Goal: Transaction & Acquisition: Subscribe to service/newsletter

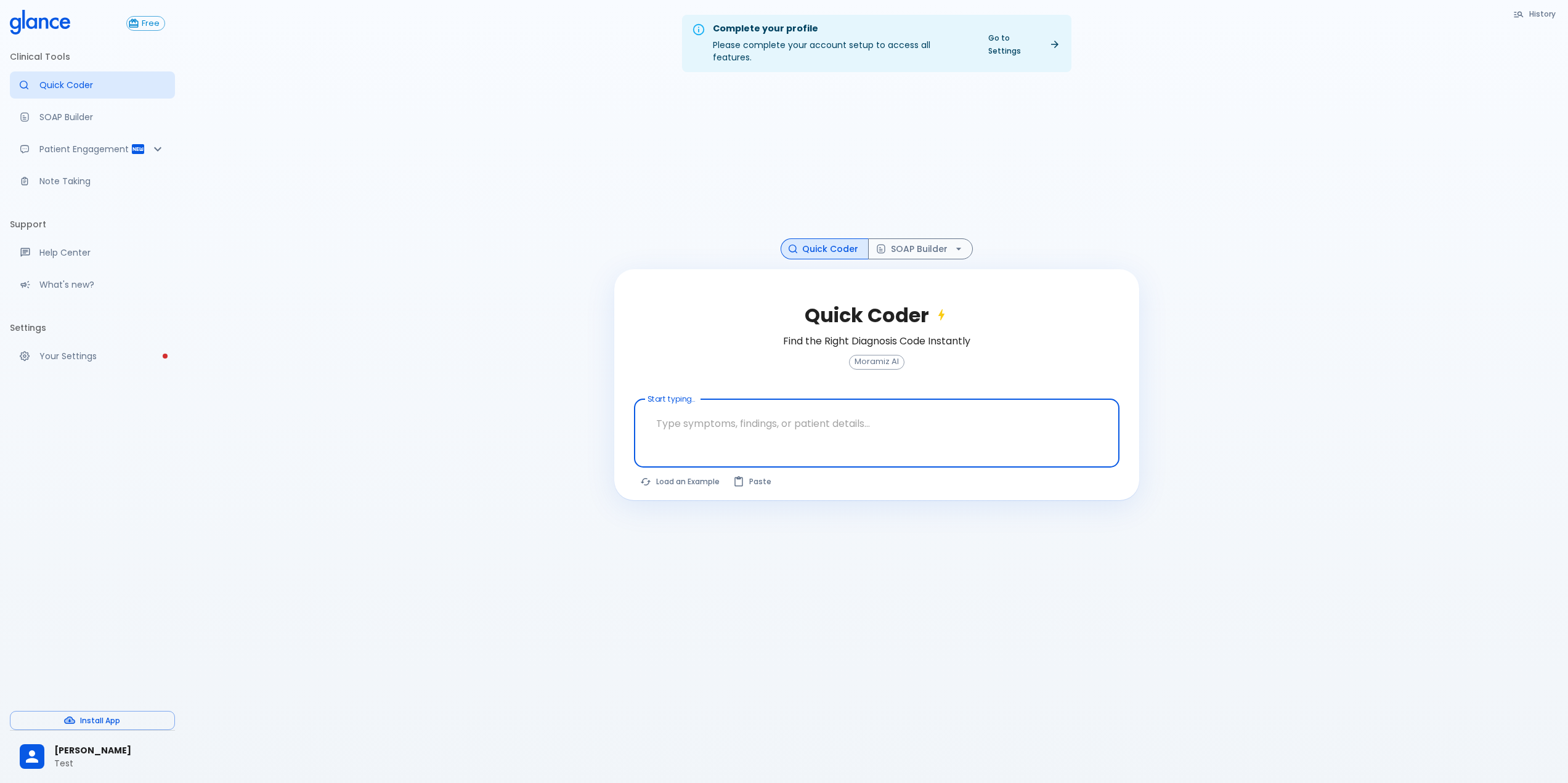
click at [95, 748] on span "[PERSON_NAME]" at bounding box center [109, 750] width 111 height 13
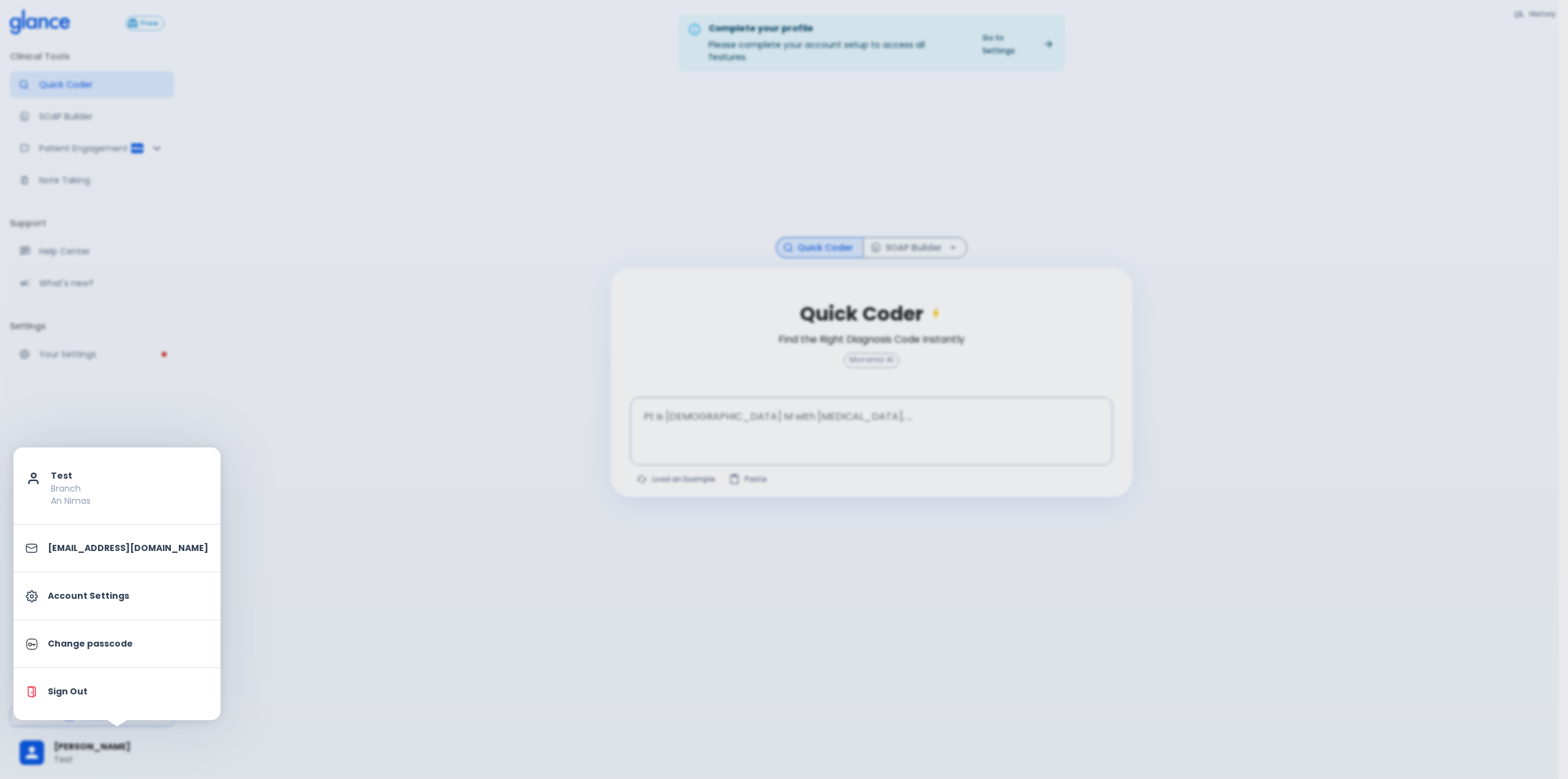
click at [83, 598] on p "Account Settings" at bounding box center [127, 596] width 161 height 13
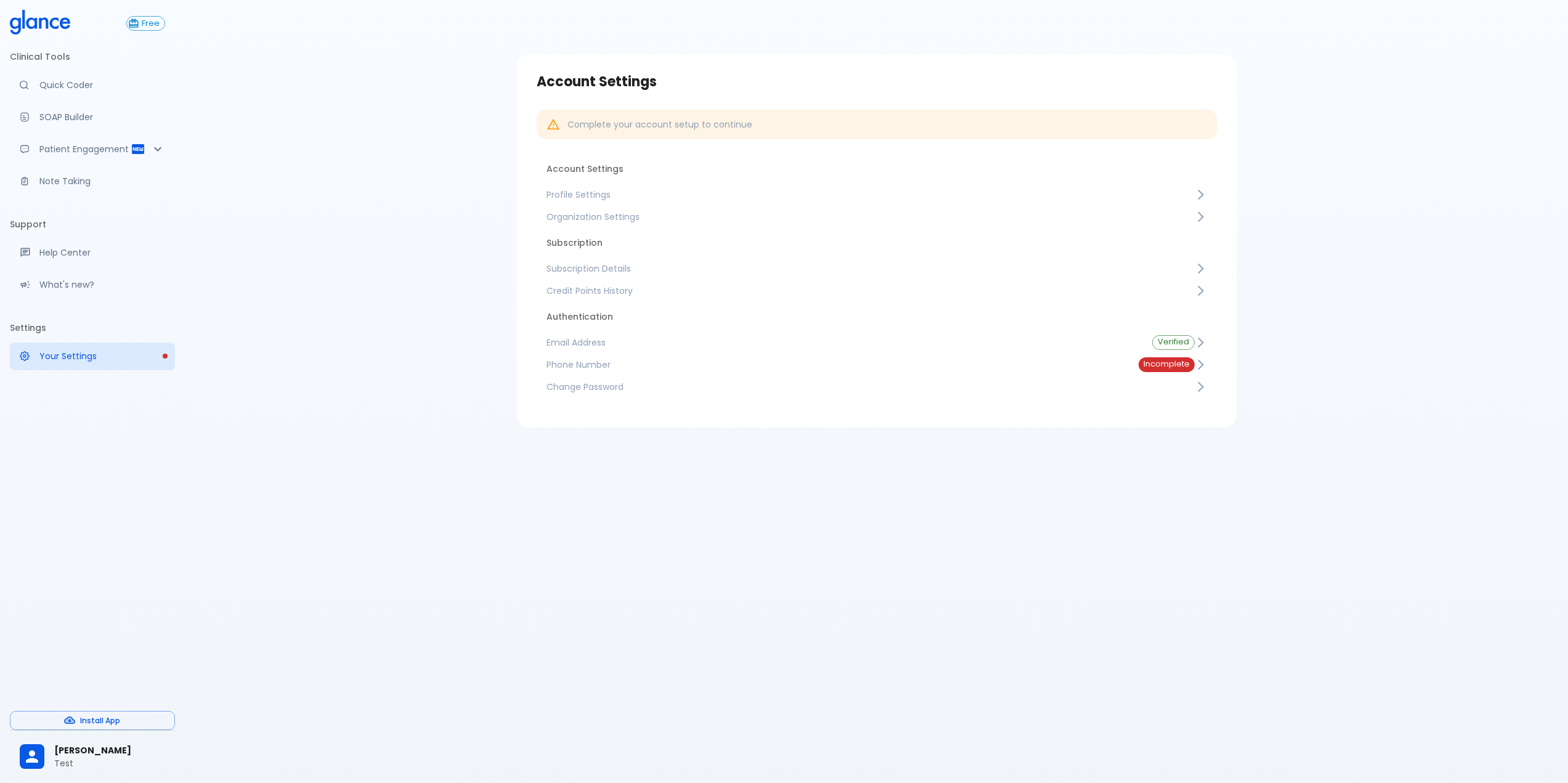
click at [602, 269] on span "Subscription Details" at bounding box center [870, 268] width 649 height 12
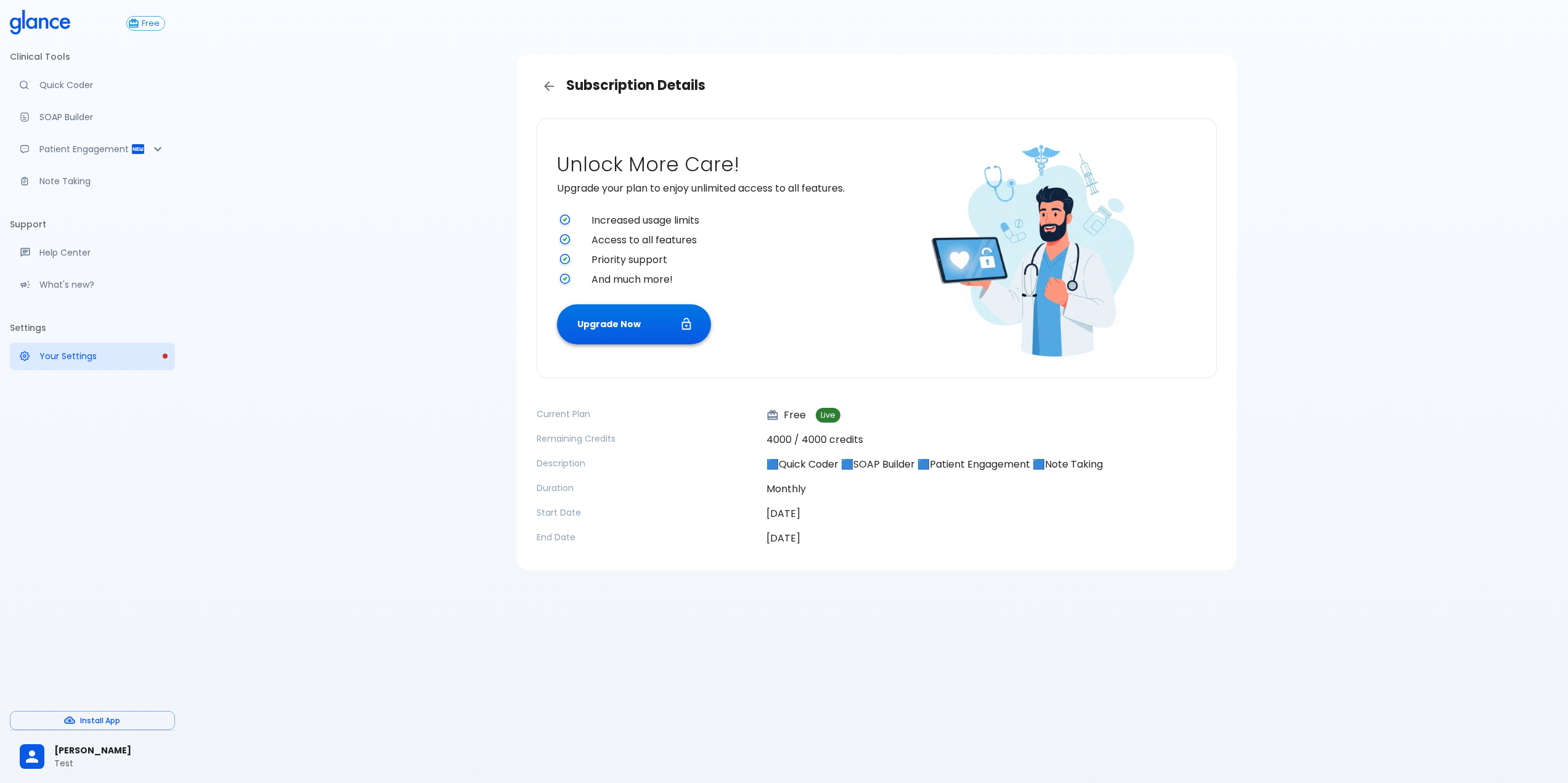
click at [618, 317] on button "Upgrade Now" at bounding box center [634, 324] width 154 height 40
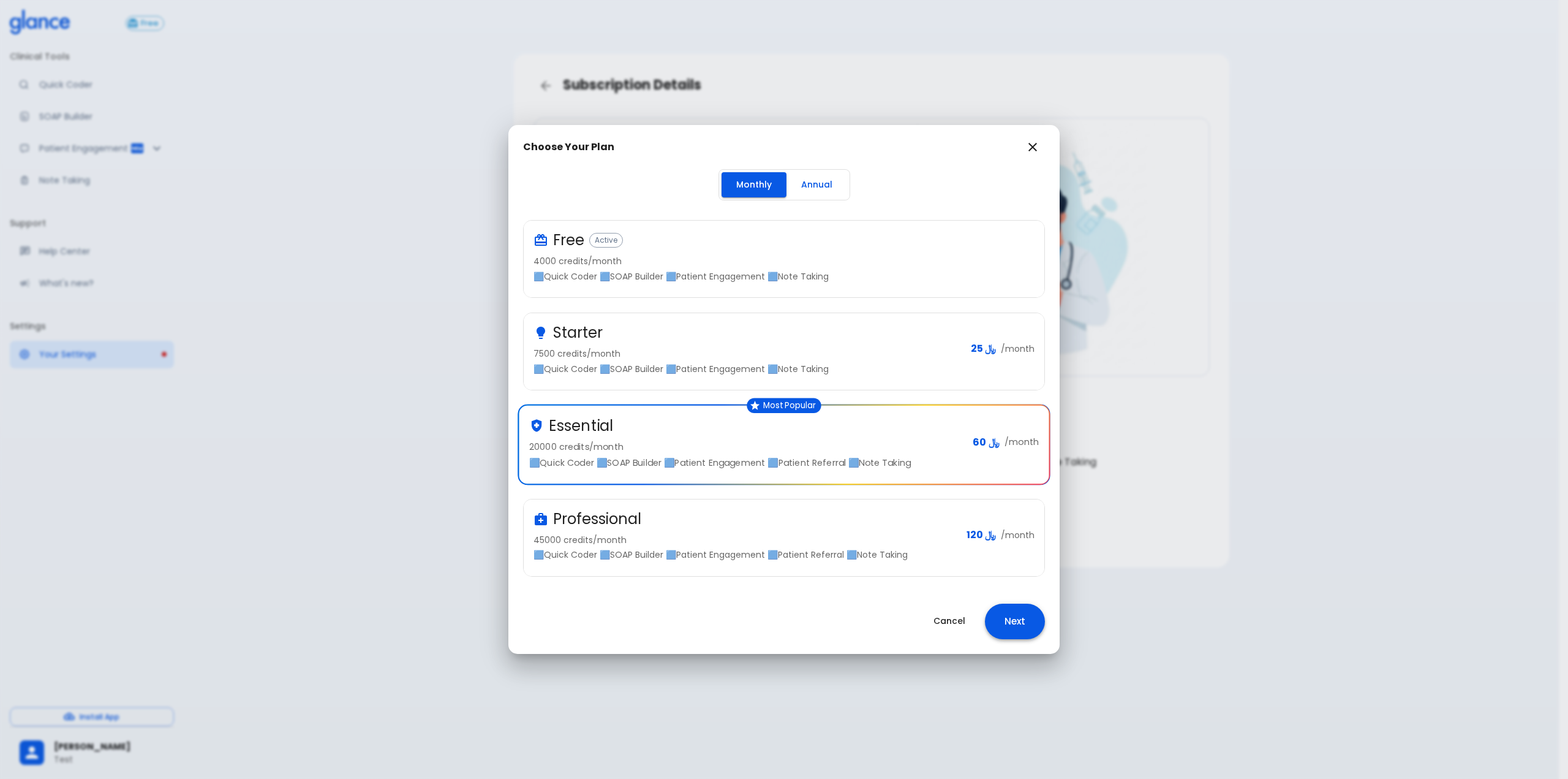
click at [1013, 618] on button "Next" at bounding box center [1014, 621] width 60 height 35
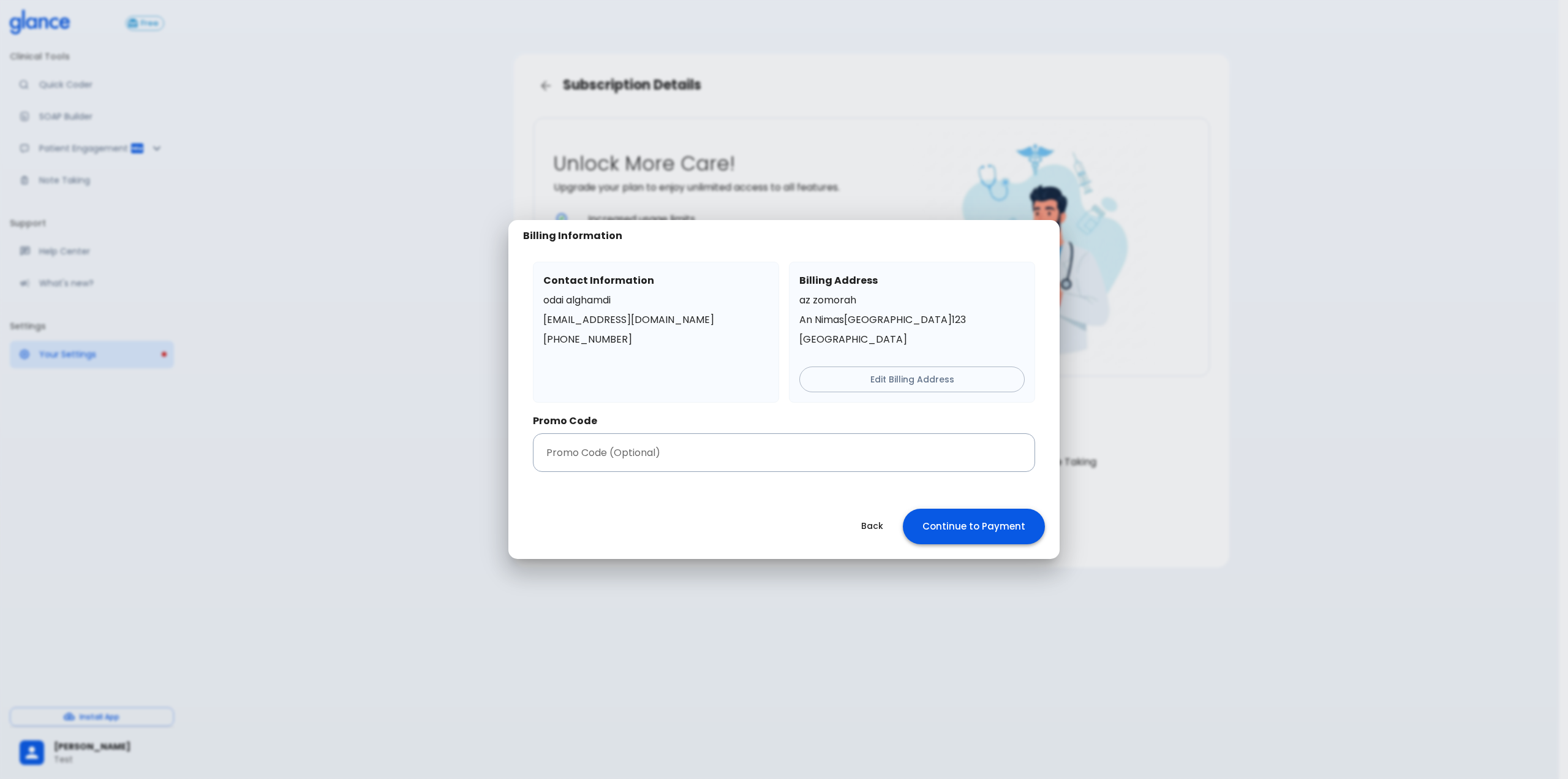
click at [953, 533] on button "Continue to Payment" at bounding box center [974, 526] width 142 height 35
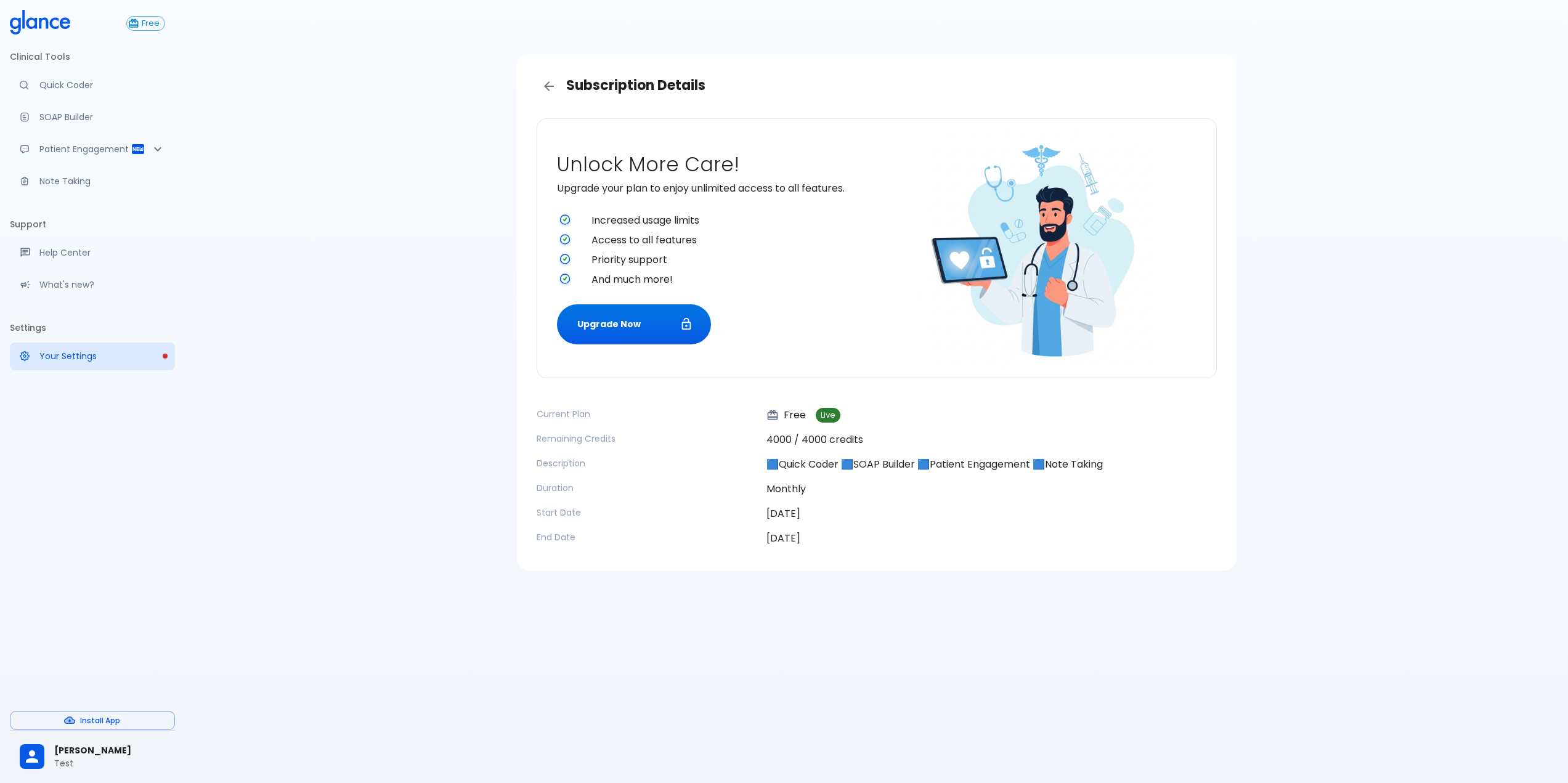
click at [610, 355] on div "Unlock More Care! Upgrade your plan to enjoy unlimited access to all features. …" at bounding box center [872, 243] width 649 height 259
click at [610, 330] on button "Upgrade Now" at bounding box center [634, 324] width 154 height 40
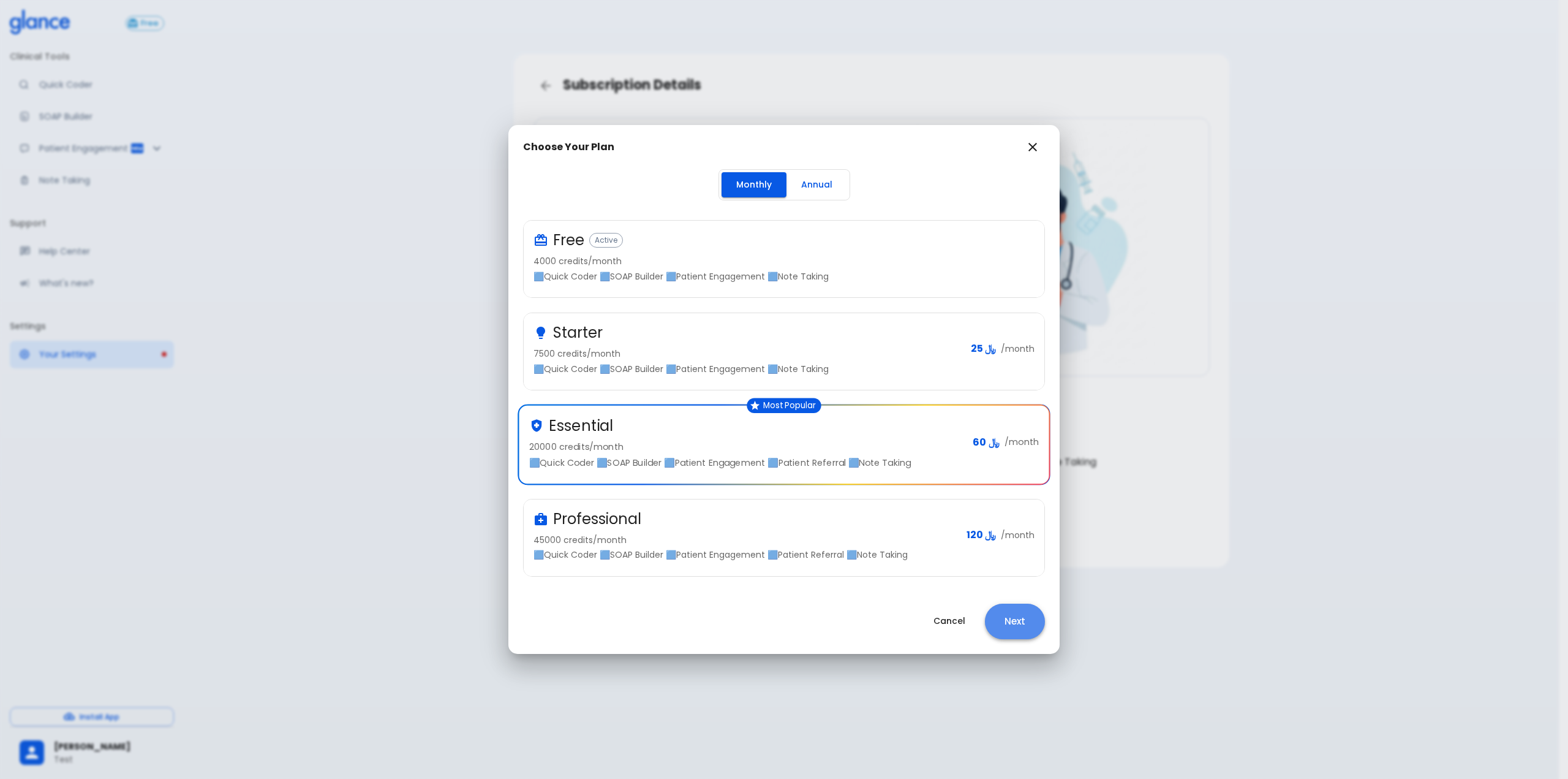
click at [1002, 630] on button "Next" at bounding box center [1014, 621] width 60 height 35
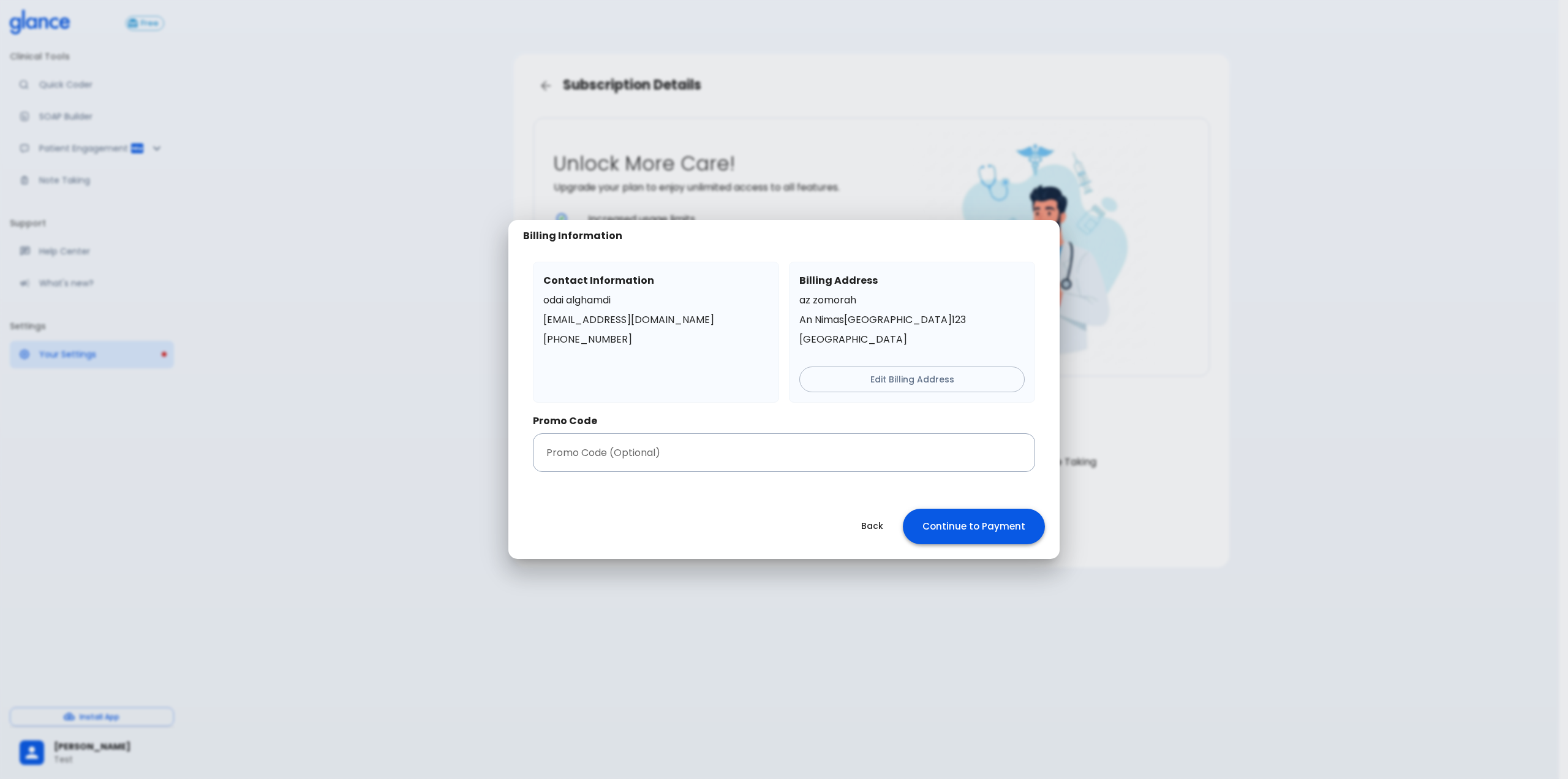
click at [978, 522] on button "Continue to Payment" at bounding box center [974, 526] width 142 height 35
click at [744, 514] on div "Back Continue to Payment" at bounding box center [784, 526] width 551 height 65
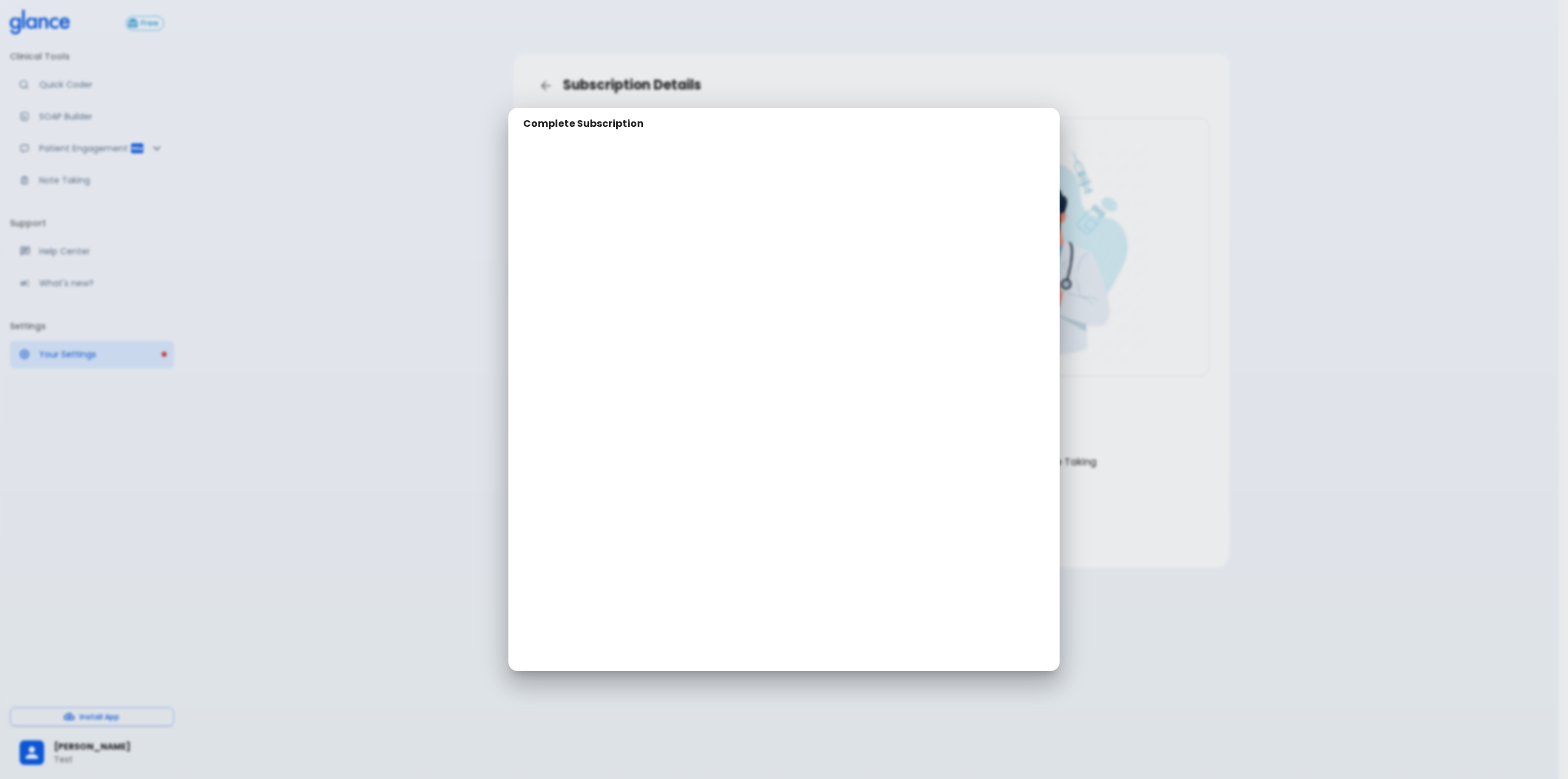
click at [236, 405] on div "Complete Subscription" at bounding box center [784, 389] width 1568 height 779
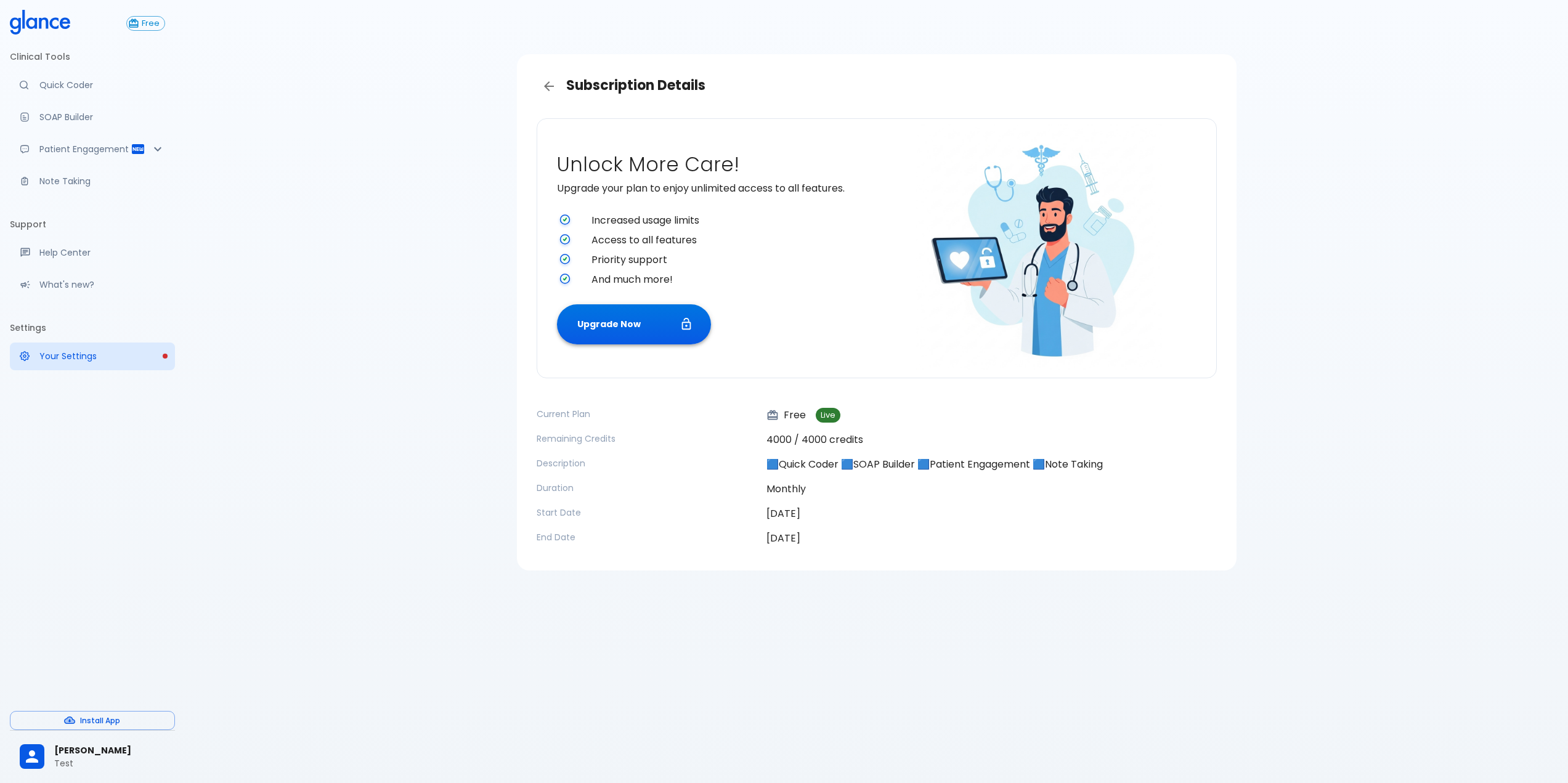
click at [604, 319] on button "Upgrade Now" at bounding box center [634, 324] width 154 height 40
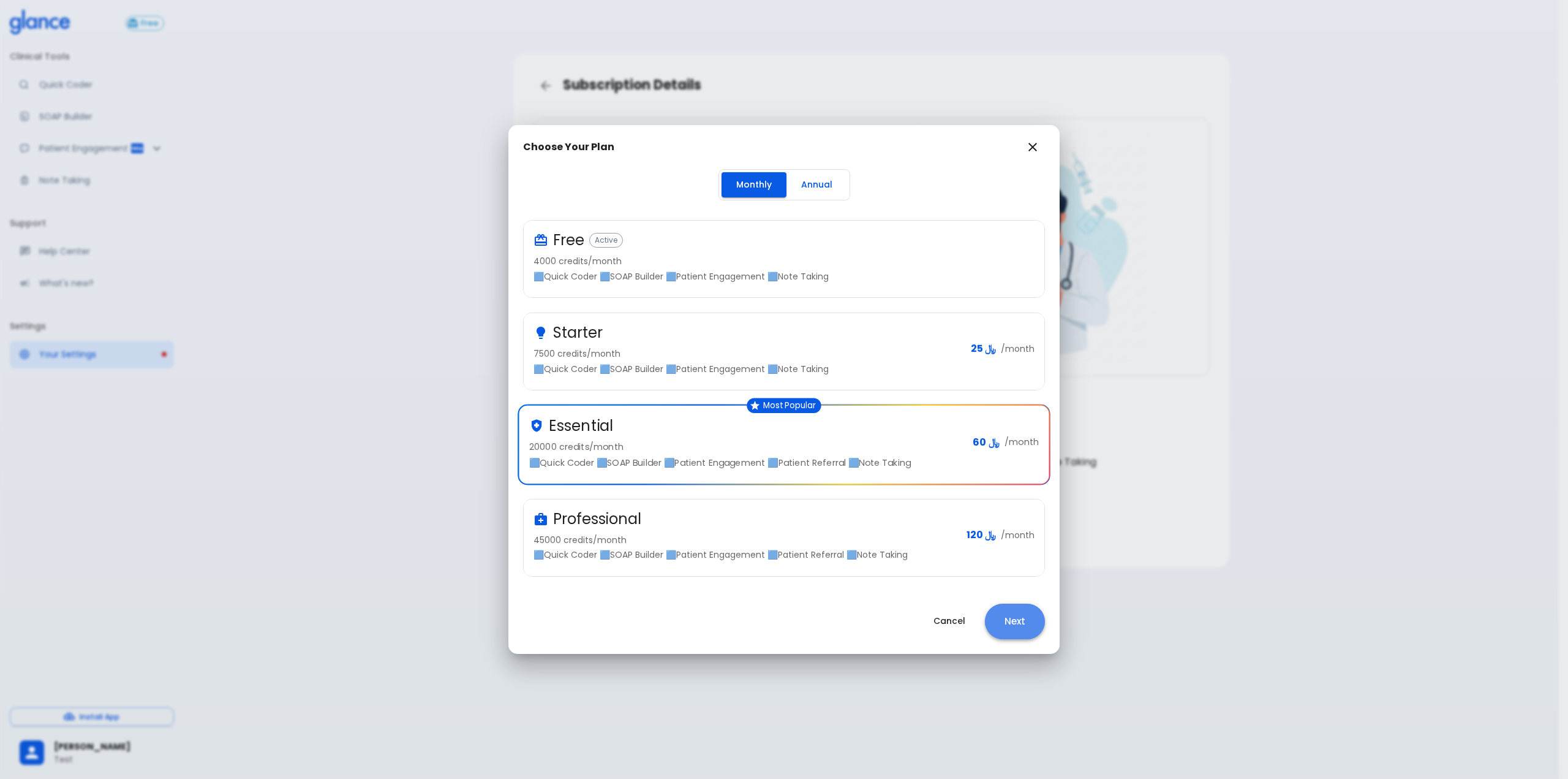
click at [1012, 628] on button "Next" at bounding box center [1014, 621] width 60 height 35
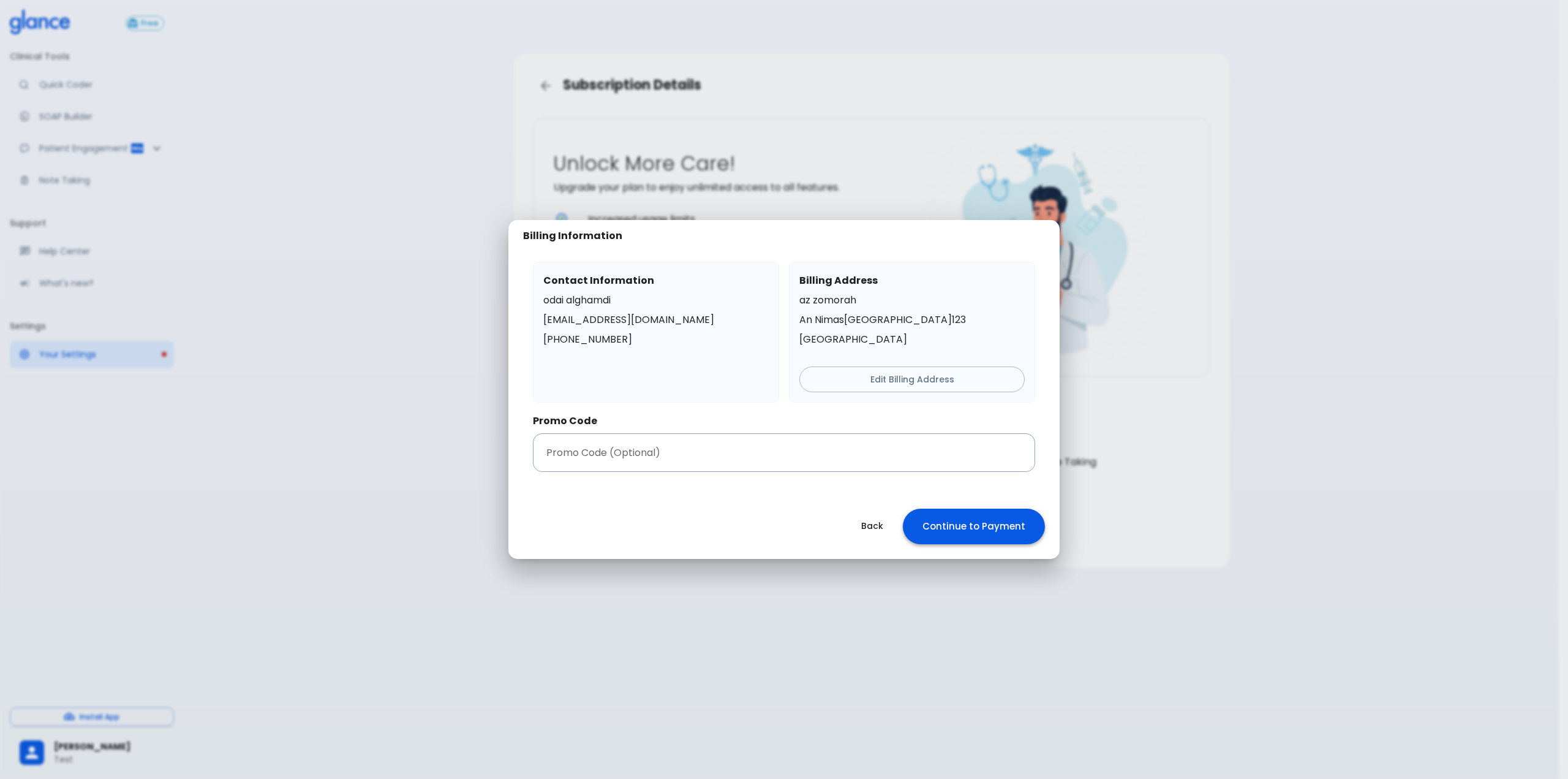
click at [977, 525] on button "Continue to Payment" at bounding box center [974, 526] width 142 height 35
